Goal: Find specific page/section: Find specific page/section

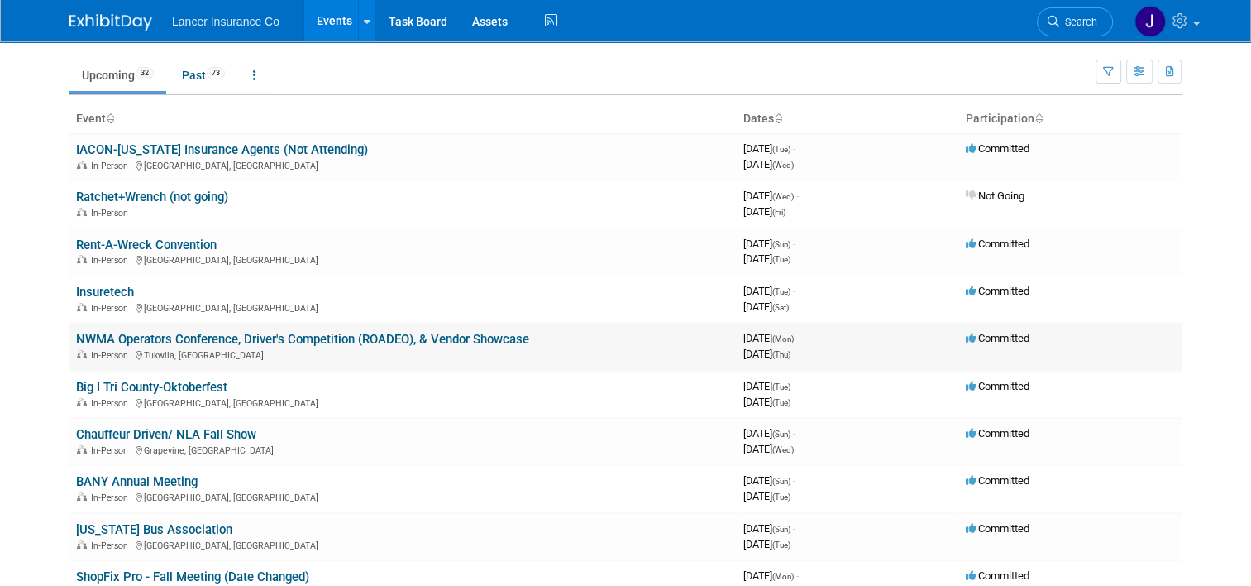
scroll to position [83, 0]
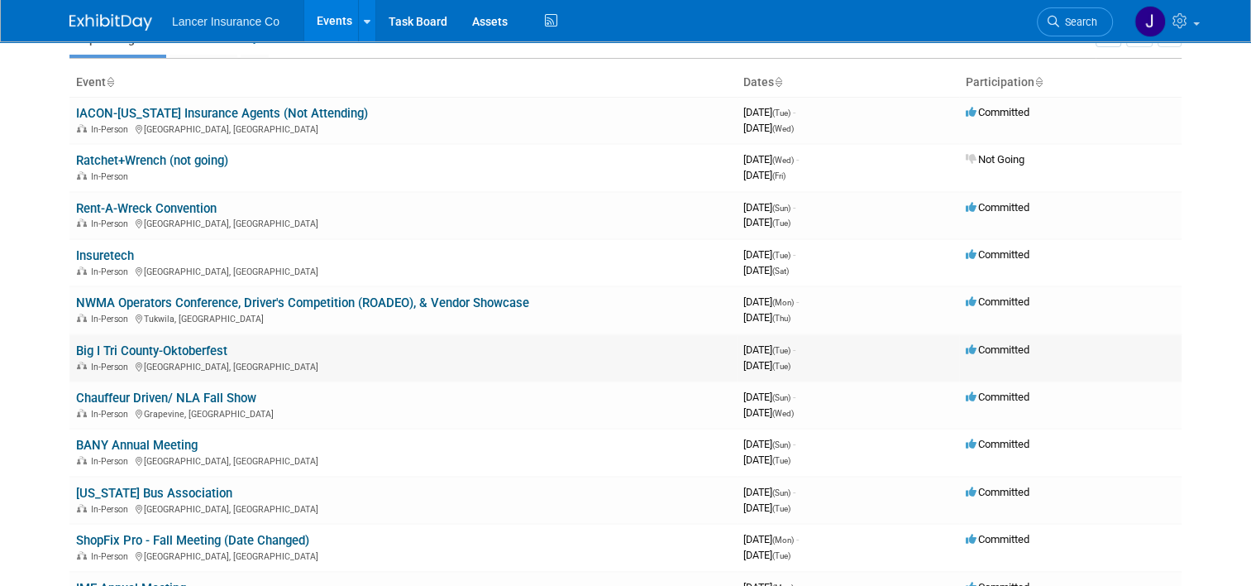
click at [137, 365] on div "In-Person Franklin Square, NY" at bounding box center [403, 365] width 654 height 13
click at [139, 348] on link "Big I Tri County-Oktoberfest" at bounding box center [151, 350] width 151 height 15
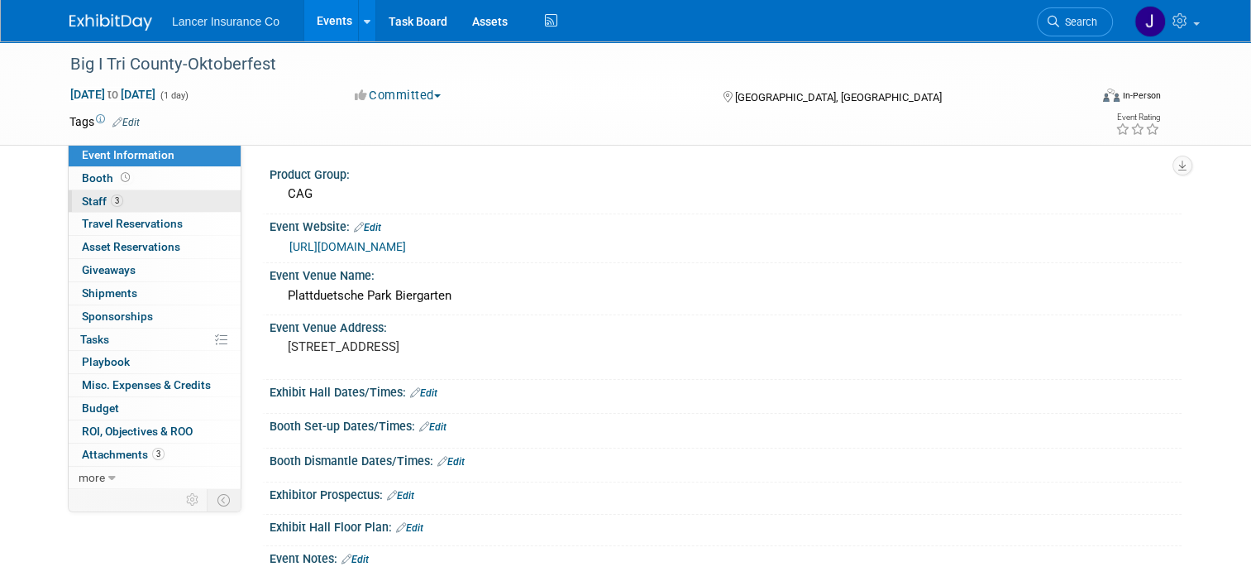
click at [79, 194] on link "3 Staff 3" at bounding box center [155, 201] width 172 height 22
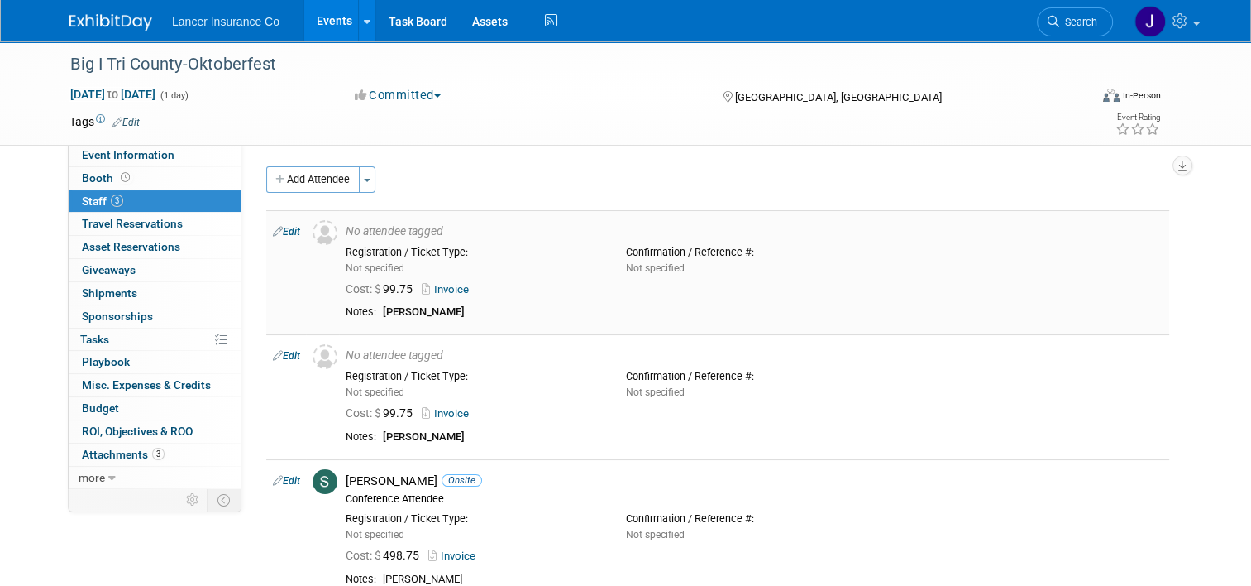
click at [450, 289] on link "Invoice" at bounding box center [449, 289] width 54 height 12
click at [445, 414] on link "Invoice" at bounding box center [449, 413] width 54 height 12
